Goal: Check status: Check status

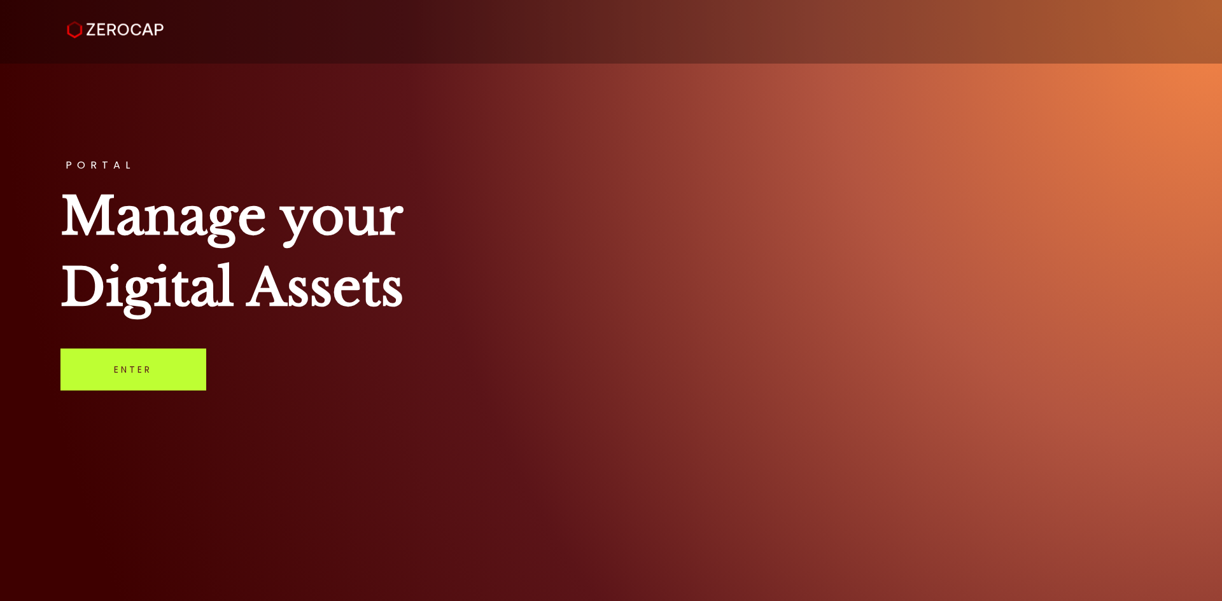
click at [157, 363] on link "Enter" at bounding box center [133, 370] width 146 height 42
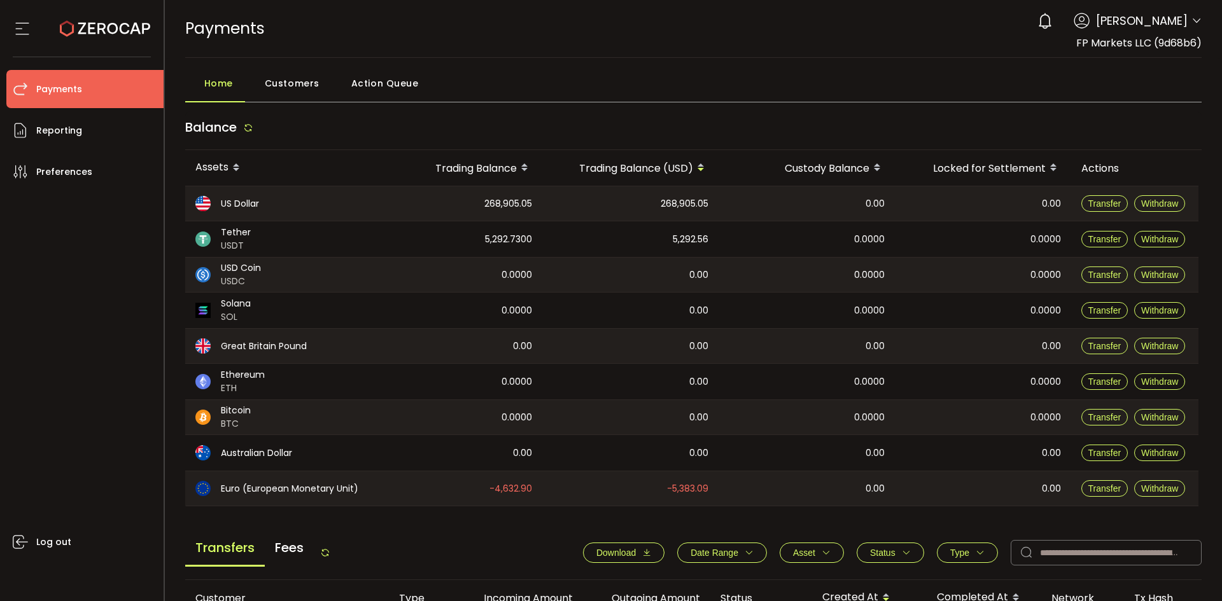
scroll to position [212, 0]
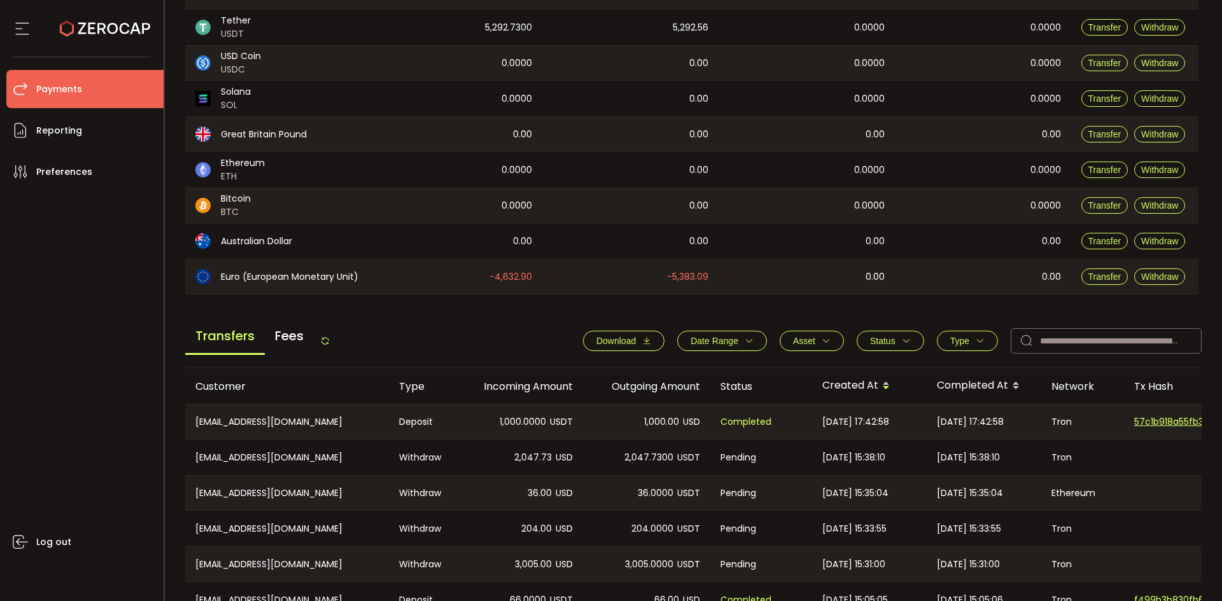
click at [876, 335] on button "Status" at bounding box center [890, 341] width 67 height 20
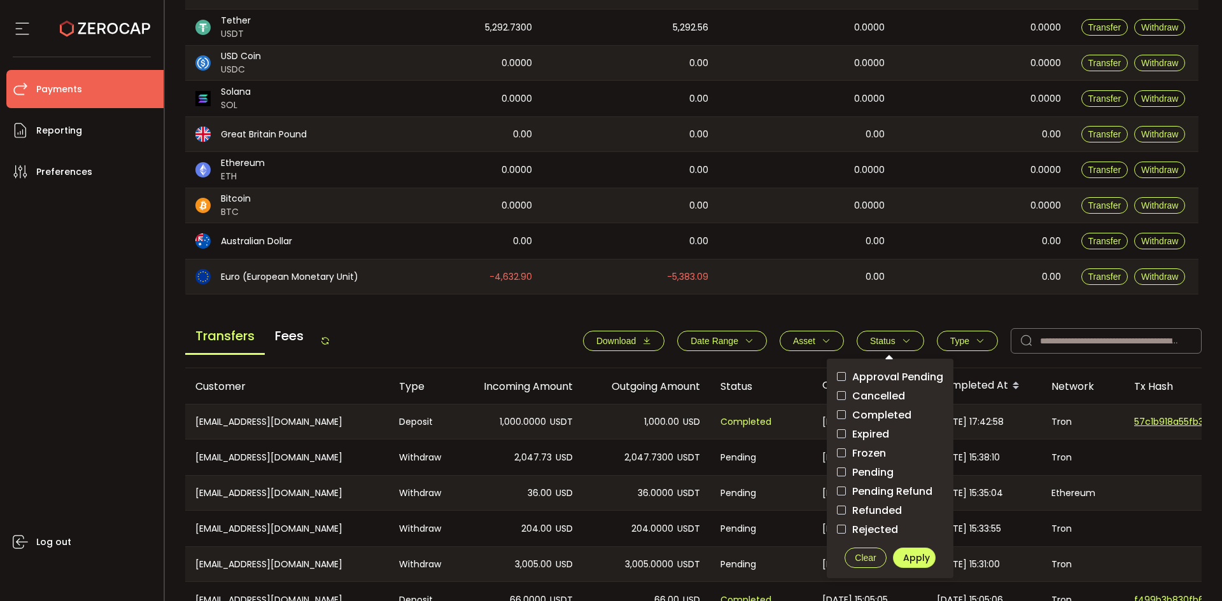
click at [846, 475] on span "Pending" at bounding box center [870, 472] width 48 height 12
click at [903, 563] on span "Apply" at bounding box center [916, 558] width 27 height 13
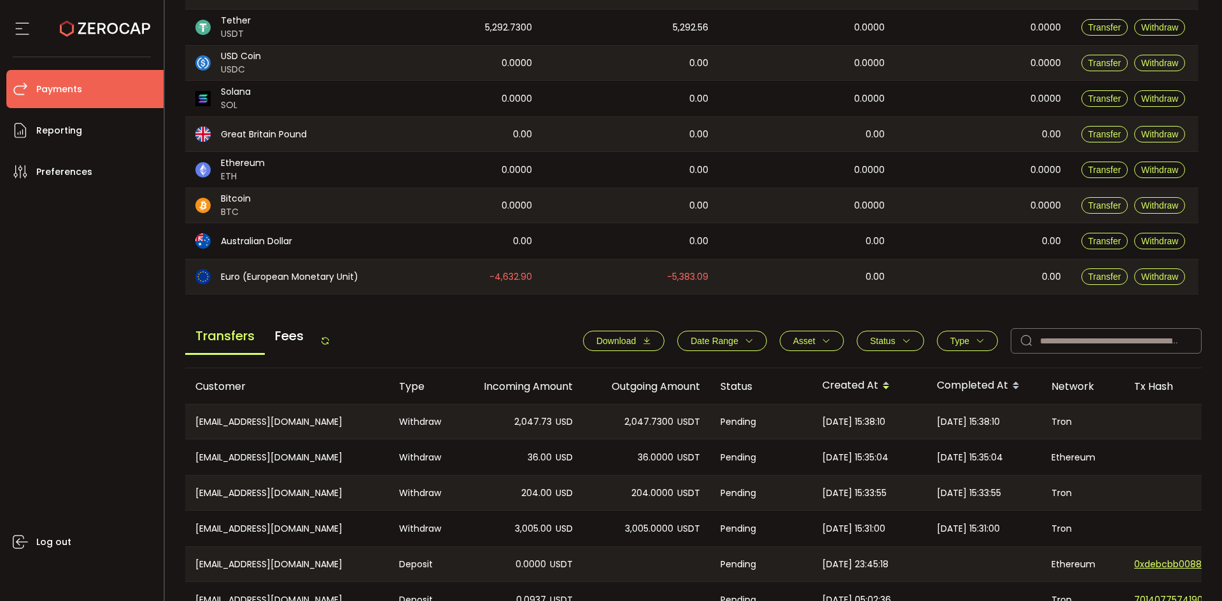
scroll to position [424, 0]
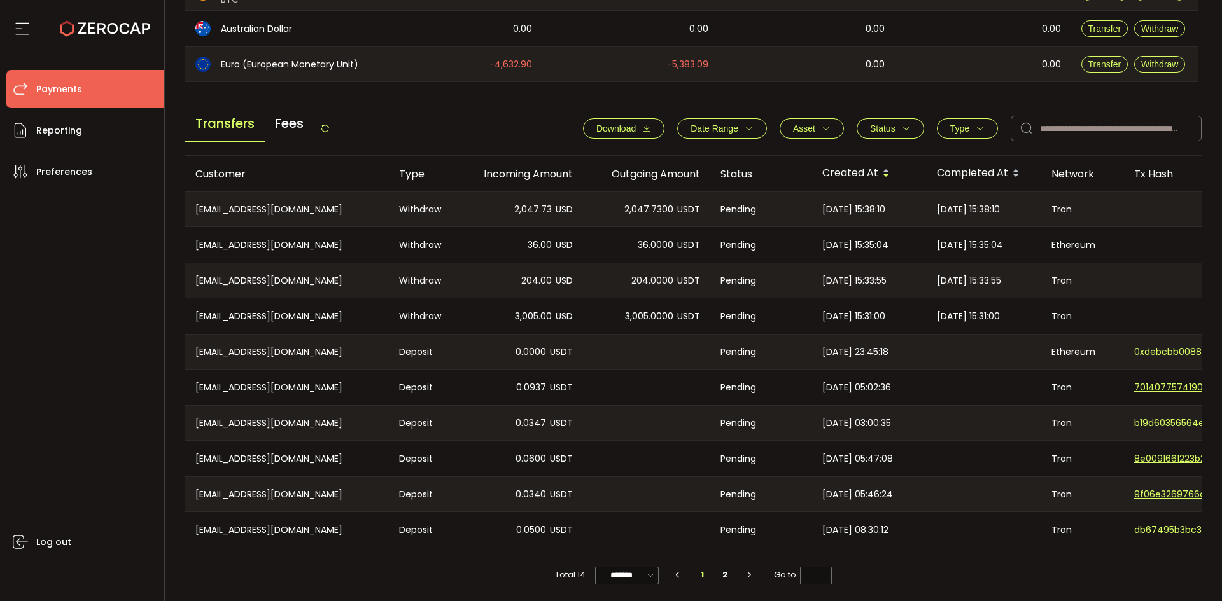
drag, startPoint x: 203, startPoint y: 127, endPoint x: 580, endPoint y: 255, distance: 398.4
click at [570, 266] on main "Home Customers Action Queue Balance Assets Trading Balance Trading Balance (USD…" at bounding box center [694, 118] width 1058 height 970
click at [229, 94] on main "Balance Assets Trading Balance Trading Balance (USD) Custody Balance Locked for…" at bounding box center [693, 139] width 1017 height 904
